Goal: Task Accomplishment & Management: Use online tool/utility

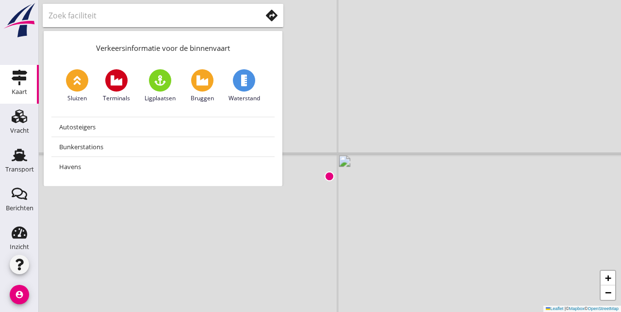
click at [26, 160] on use at bounding box center [20, 155] width 16 height 13
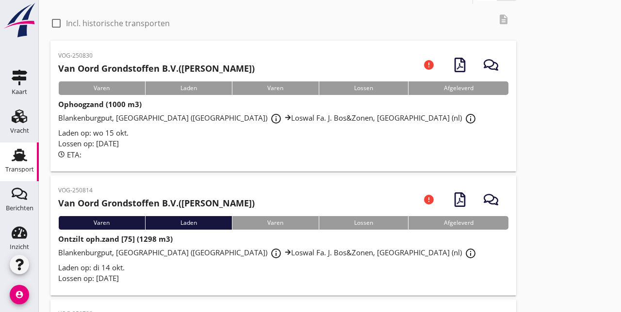
scroll to position [32, 0]
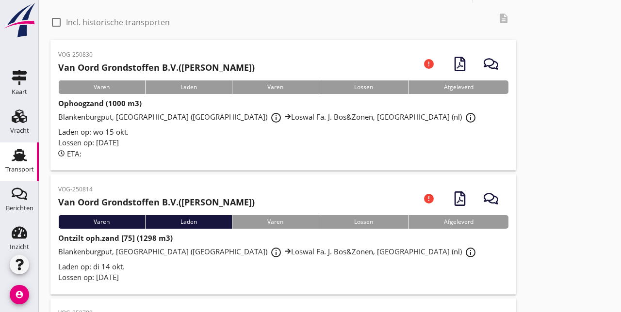
click at [392, 255] on div "Blankenburgput, [GEOGRAPHIC_DATA] ([GEOGRAPHIC_DATA]) info_outline Loswal Fa. J…" at bounding box center [283, 252] width 450 height 17
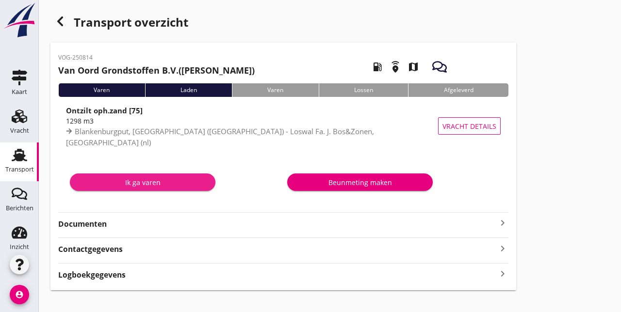
click at [151, 175] on button "Ik ga varen" at bounding box center [142, 182] width 145 height 17
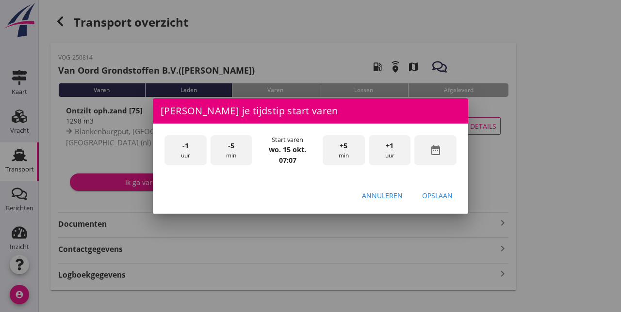
click at [440, 156] on icon "date_range" at bounding box center [436, 150] width 12 height 12
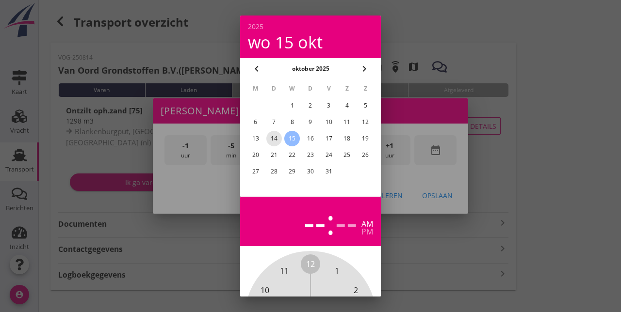
click at [273, 140] on div "14" at bounding box center [274, 139] width 16 height 16
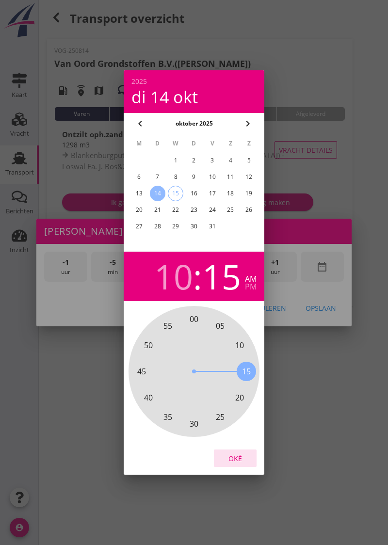
click at [236, 312] on div "Oké" at bounding box center [235, 458] width 27 height 10
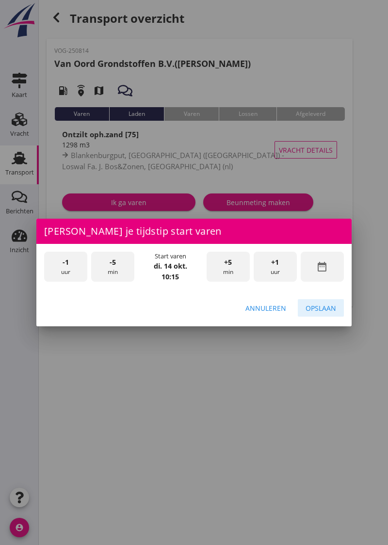
click at [322, 312] on div "Opslaan" at bounding box center [320, 308] width 31 height 10
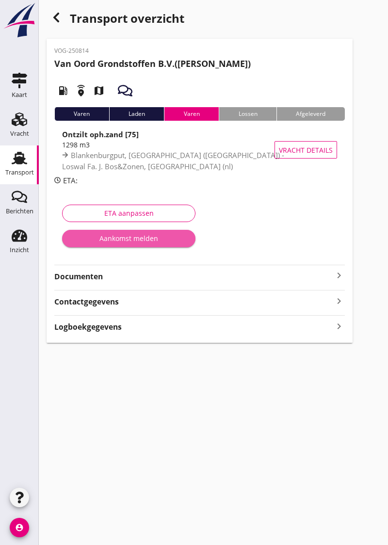
click at [155, 235] on div "Aankomst melden" at bounding box center [129, 238] width 118 height 10
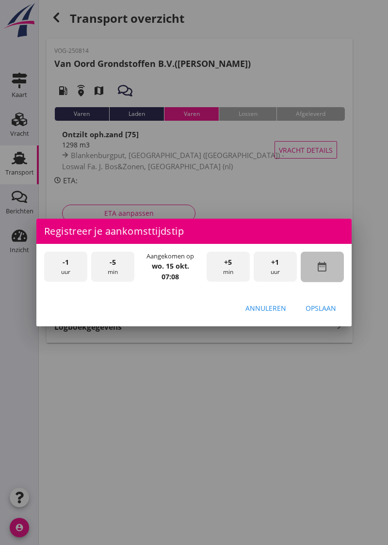
click at [327, 272] on icon "date_range" at bounding box center [322, 267] width 12 height 12
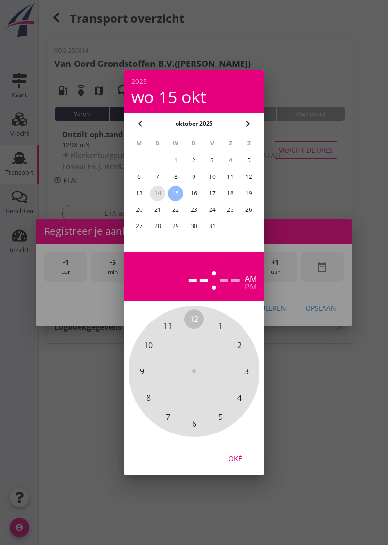
click at [160, 201] on div "14" at bounding box center [158, 194] width 16 height 16
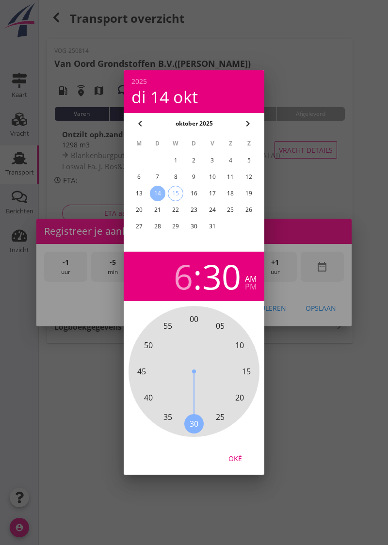
click at [254, 290] on div "pm" at bounding box center [251, 287] width 12 height 8
click at [238, 312] on div "Oké" at bounding box center [235, 458] width 27 height 10
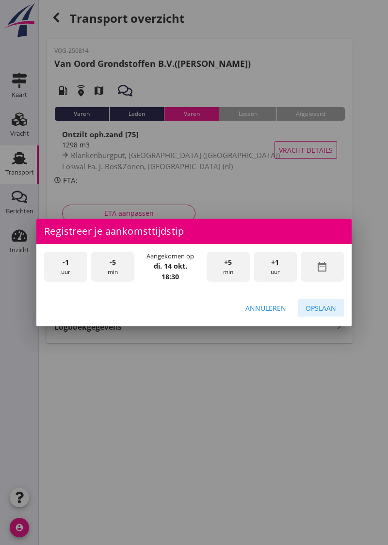
click at [324, 312] on button "Opslaan" at bounding box center [321, 307] width 46 height 17
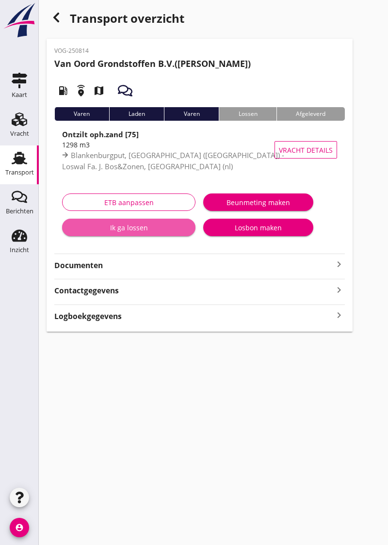
click at [156, 223] on div "Ik ga lossen" at bounding box center [129, 228] width 118 height 10
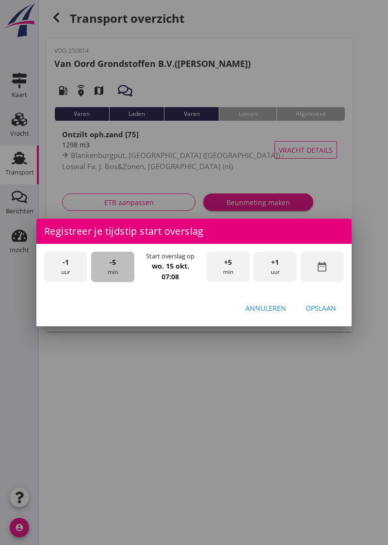
click at [116, 282] on div "-5 min" at bounding box center [112, 267] width 43 height 31
click at [113, 282] on div "-5 min" at bounding box center [112, 267] width 43 height 31
click at [117, 282] on div "-5 min" at bounding box center [112, 267] width 43 height 31
click at [112, 282] on div "-5 min" at bounding box center [112, 267] width 43 height 31
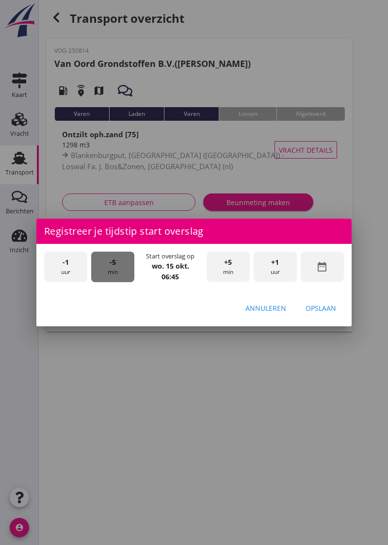
click at [116, 282] on div "-5 min" at bounding box center [112, 267] width 43 height 31
click at [320, 272] on icon "date_range" at bounding box center [322, 267] width 12 height 12
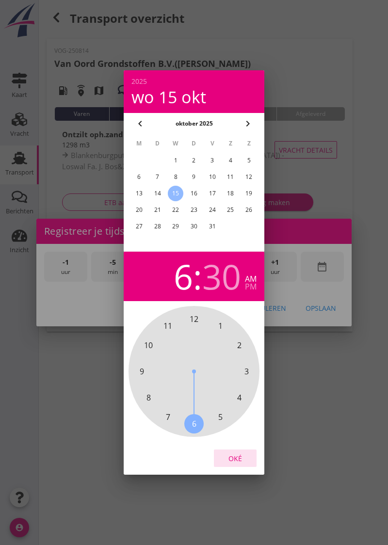
click at [238, 312] on div "Oké" at bounding box center [235, 458] width 27 height 10
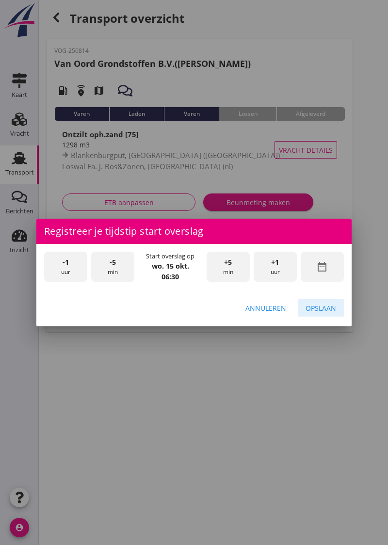
click at [324, 312] on div "Opslaan" at bounding box center [320, 308] width 31 height 10
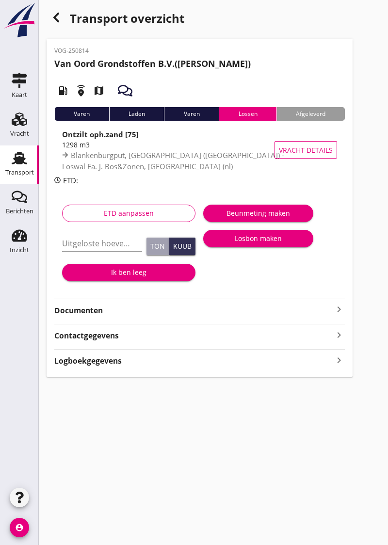
click at [87, 245] on input "Uitgeloste hoeveelheid *" at bounding box center [102, 244] width 80 height 16
type input "1298"
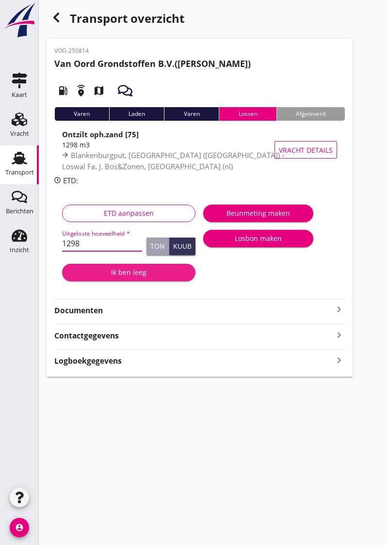
click at [137, 269] on div "Ik ben leeg" at bounding box center [129, 272] width 118 height 10
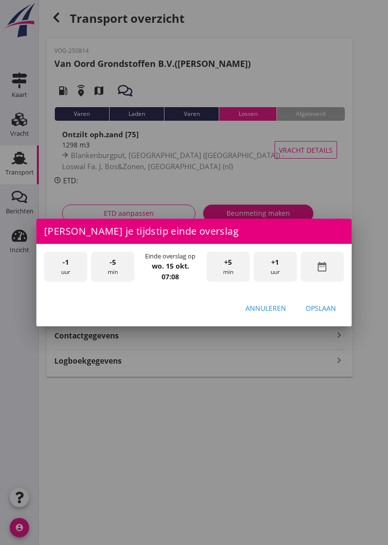
click at [281, 282] on div "+1 uur" at bounding box center [275, 267] width 43 height 31
click at [236, 282] on div "+5 min" at bounding box center [228, 267] width 43 height 31
click at [235, 282] on div "+5 min" at bounding box center [228, 267] width 43 height 31
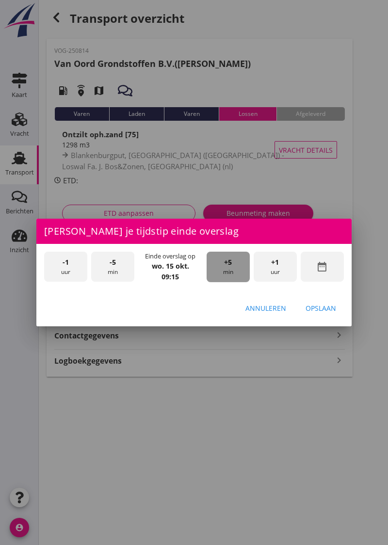
click at [236, 282] on div "+5 min" at bounding box center [228, 267] width 43 height 31
click at [235, 282] on div "+5 min" at bounding box center [228, 267] width 43 height 31
click at [236, 282] on div "+5 min" at bounding box center [228, 267] width 43 height 31
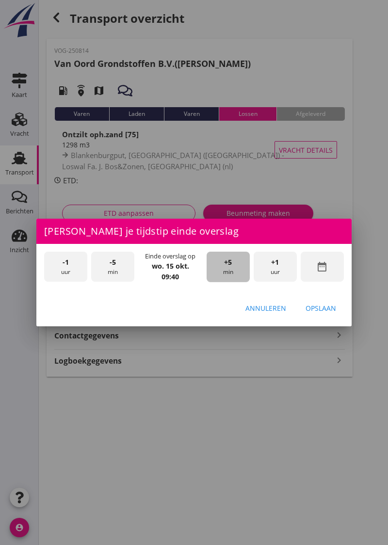
click at [236, 282] on div "+5 min" at bounding box center [228, 267] width 43 height 31
click at [240, 282] on div "+5 min" at bounding box center [228, 267] width 43 height 31
click at [239, 282] on div "+5 min" at bounding box center [228, 267] width 43 height 31
click at [240, 282] on div "+5 min" at bounding box center [228, 267] width 43 height 31
click at [239, 282] on div "+5 min" at bounding box center [228, 267] width 43 height 31
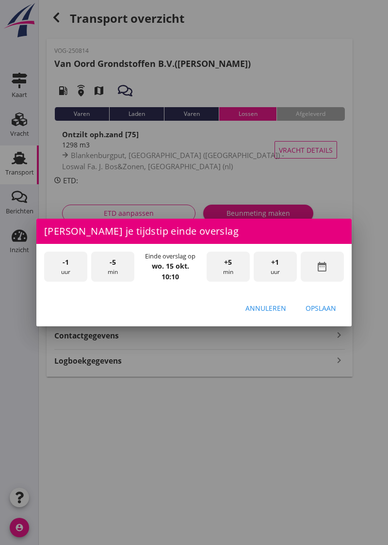
click at [239, 282] on div "+5 min" at bounding box center [228, 267] width 43 height 31
click at [324, 312] on div "Opslaan" at bounding box center [320, 308] width 31 height 10
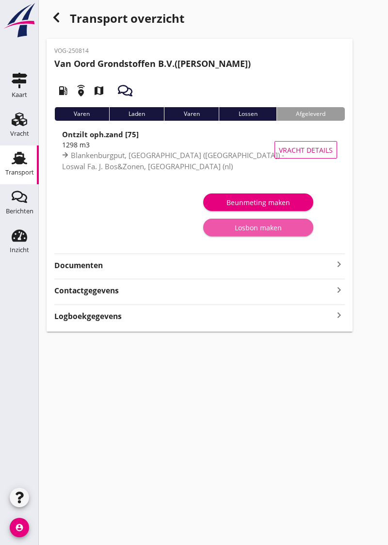
click at [263, 224] on div "Losbon maken" at bounding box center [258, 228] width 95 height 10
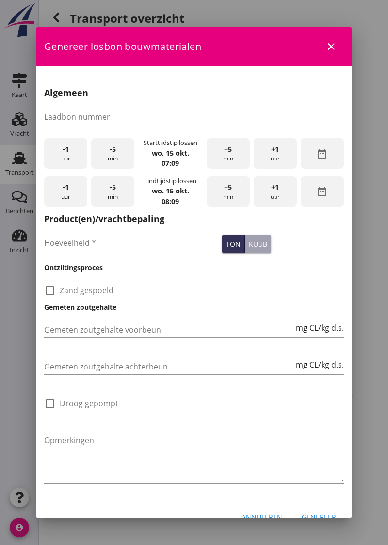
type input "VOG-0382"
type input "1298"
checkbox input "true"
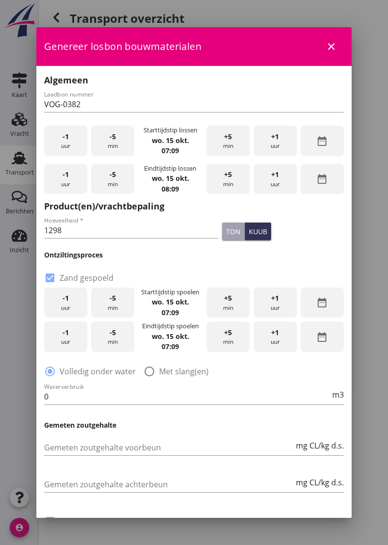
click at [120, 138] on div "-5 min" at bounding box center [112, 141] width 43 height 31
click at [114, 148] on div "-5 min" at bounding box center [112, 141] width 43 height 31
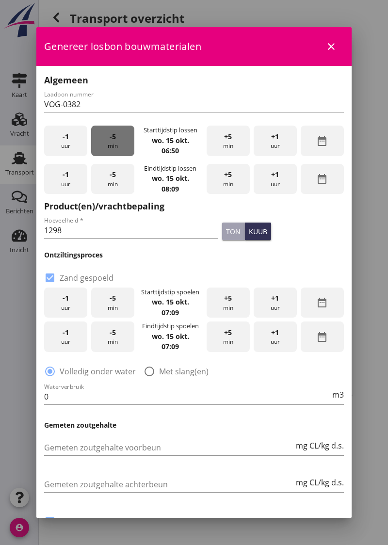
click at [117, 148] on div "-5 min" at bounding box center [112, 141] width 43 height 31
click at [119, 146] on div "-5 min" at bounding box center [112, 141] width 43 height 31
click at [278, 187] on div "+1 uur" at bounding box center [275, 179] width 43 height 31
click at [286, 184] on div "+1 uur" at bounding box center [275, 179] width 43 height 31
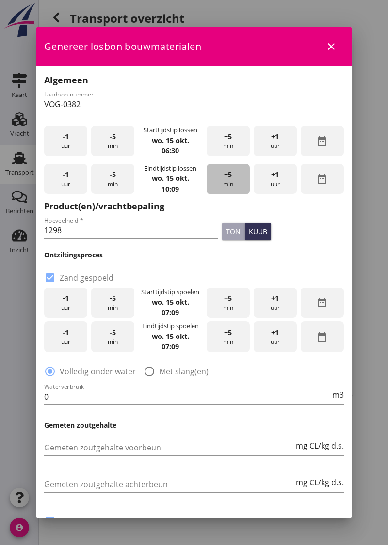
click at [236, 184] on div "+5 min" at bounding box center [228, 179] width 43 height 31
click at [235, 184] on div "+5 min" at bounding box center [228, 179] width 43 height 31
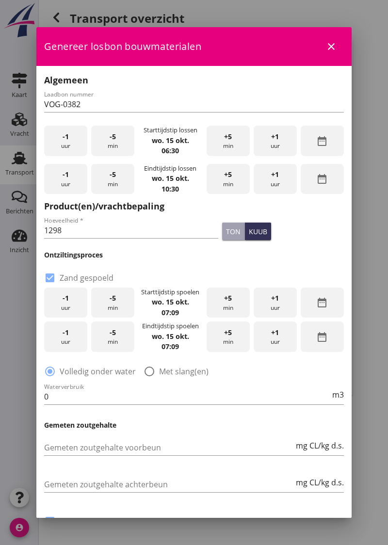
click at [237, 184] on div "+5 min" at bounding box center [228, 179] width 43 height 31
click at [332, 305] on div "date_range" at bounding box center [322, 303] width 43 height 31
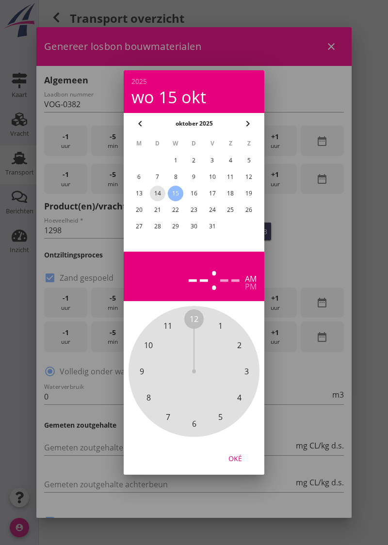
click at [160, 201] on div "14" at bounding box center [158, 194] width 16 height 16
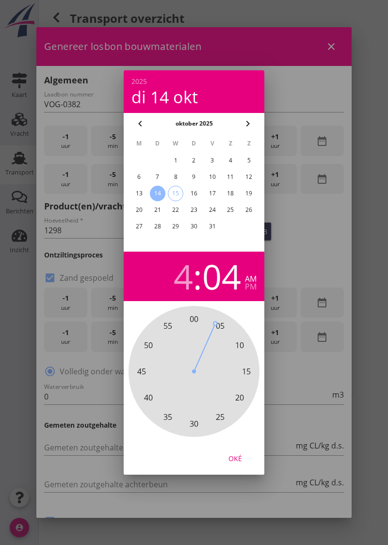
click at [249, 290] on div "pm" at bounding box center [251, 287] width 12 height 8
click at [237, 312] on div "Oké" at bounding box center [235, 458] width 27 height 10
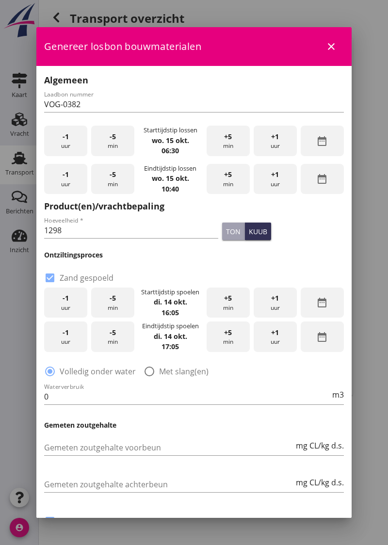
click at [325, 312] on icon "date_range" at bounding box center [322, 337] width 12 height 12
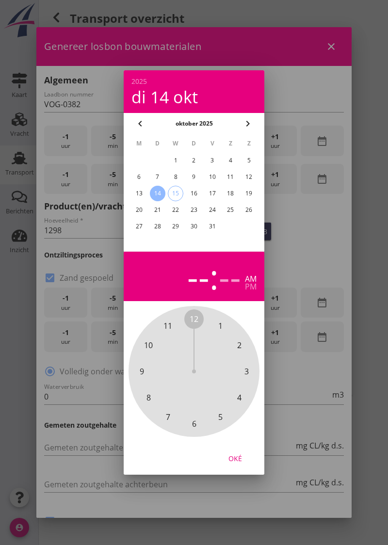
click at [160, 201] on div "14" at bounding box center [158, 194] width 16 height 16
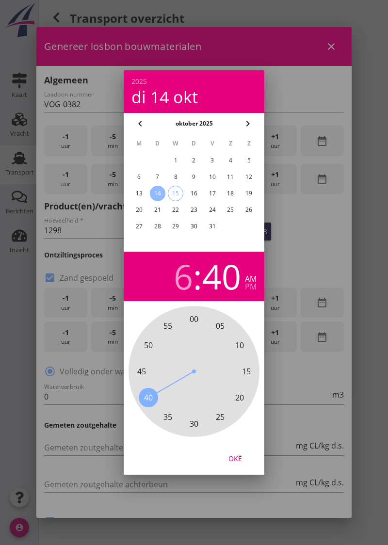
click at [248, 290] on div "pm" at bounding box center [251, 287] width 12 height 8
click at [238, 312] on div "Oké" at bounding box center [235, 458] width 27 height 10
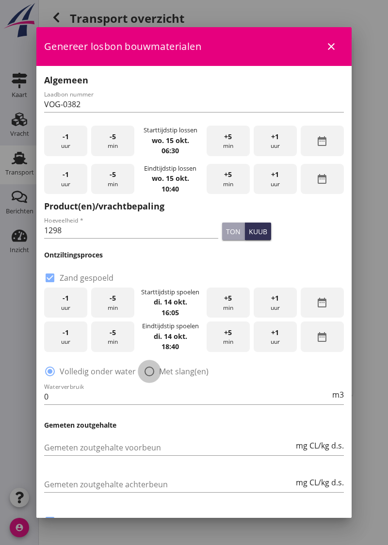
click at [153, 312] on div at bounding box center [149, 371] width 16 height 16
radio input "false"
radio input "true"
click at [84, 312] on input "0" at bounding box center [187, 397] width 286 height 16
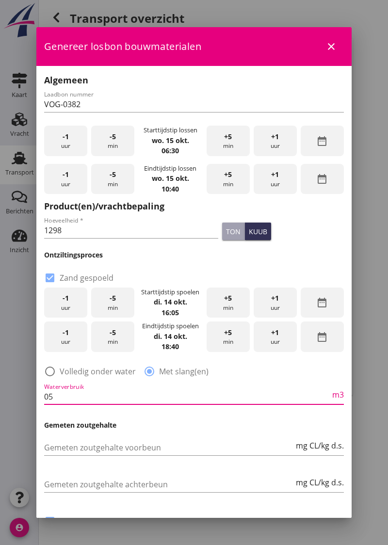
type input "0"
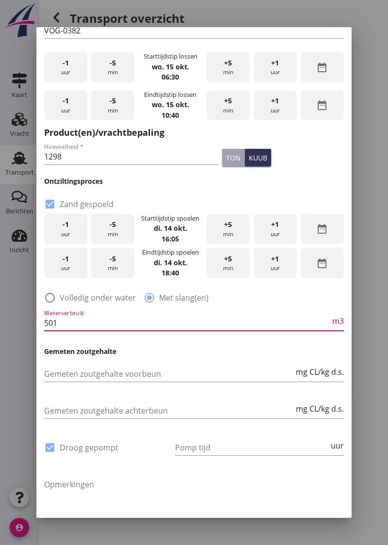
scroll to position [99, 0]
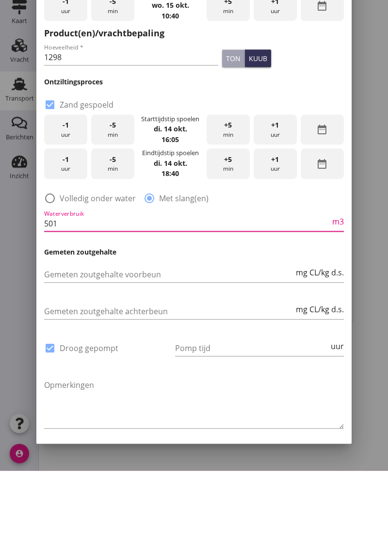
type input "501"
click at [207, 312] on input "Pomp tijd" at bounding box center [252, 423] width 154 height 16
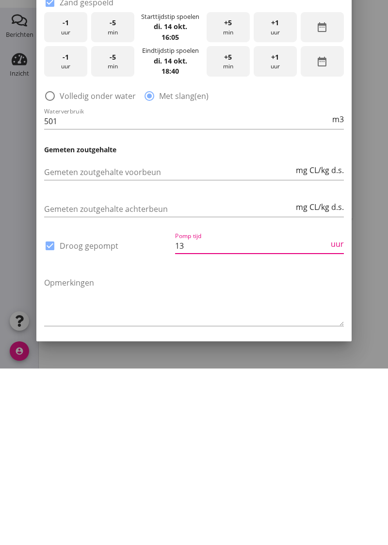
type input "13"
click at [319, 312] on div "Genereer" at bounding box center [319, 536] width 34 height 10
